Goal: Transaction & Acquisition: Purchase product/service

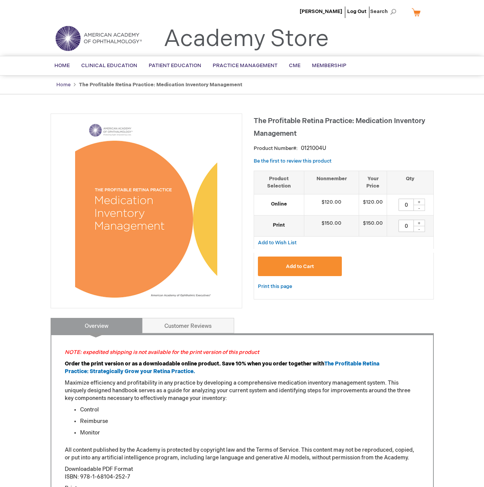
click at [61, 83] on link "Home" at bounding box center [63, 85] width 14 height 6
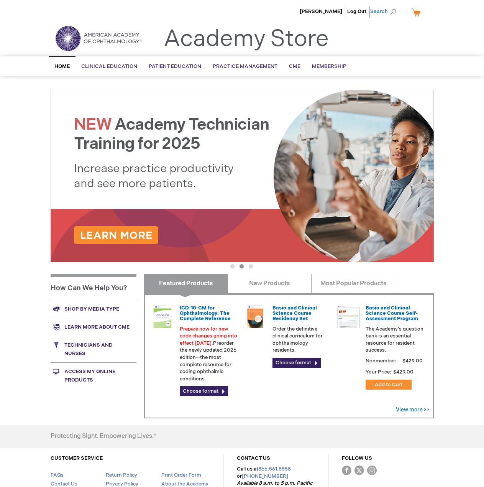
click at [382, 12] on span "Search" at bounding box center [384, 11] width 29 height 15
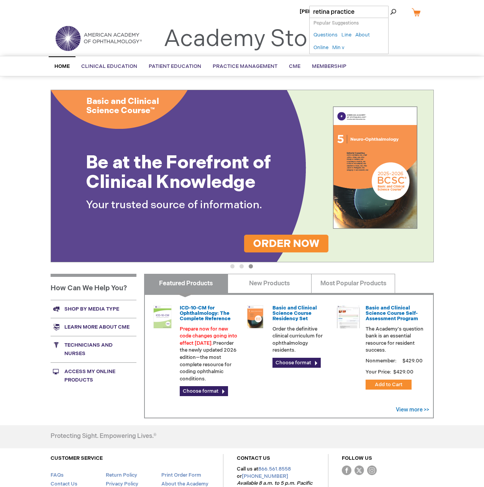
type input "retina practice"
click at [390, 6] on button "Search" at bounding box center [393, 12] width 6 height 12
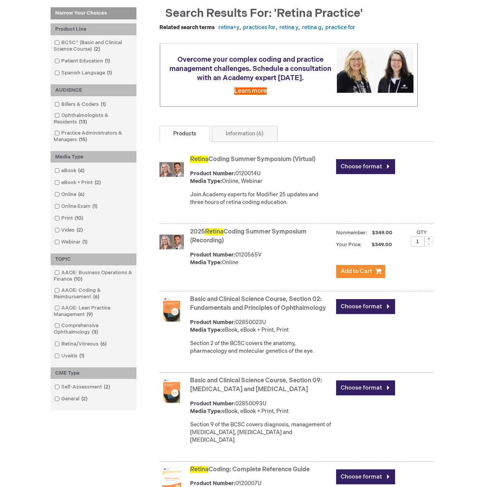
scroll to position [77, 0]
